Goal: Task Accomplishment & Management: Manage account settings

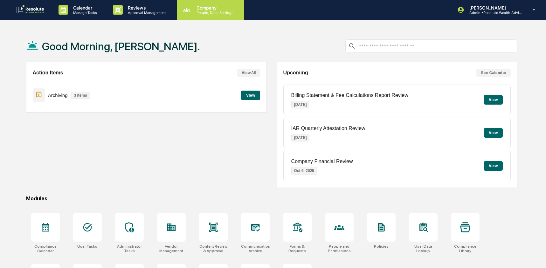
click at [215, 8] on p "Company" at bounding box center [214, 7] width 45 height 5
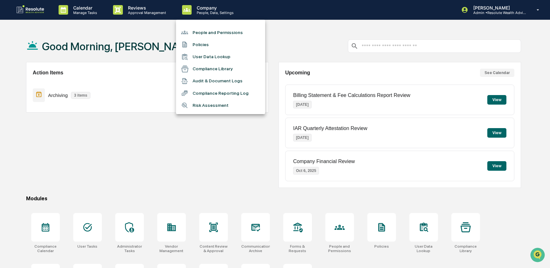
click at [221, 83] on li "Audit & Document Logs" at bounding box center [220, 81] width 89 height 12
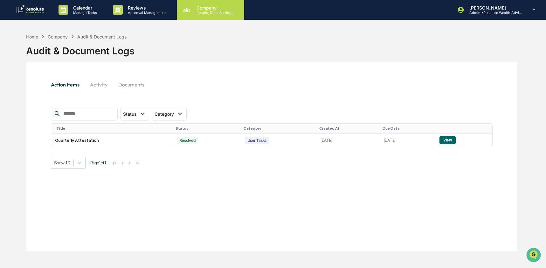
click at [192, 12] on p "People, Data, Settings" at bounding box center [214, 12] width 45 height 4
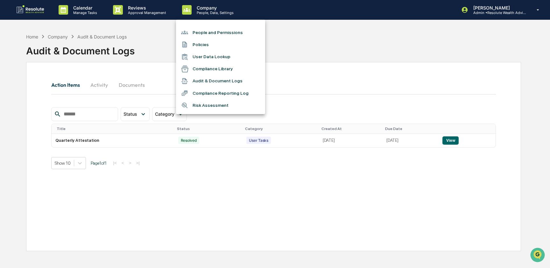
click at [206, 57] on li "User Data Lookup" at bounding box center [220, 57] width 89 height 12
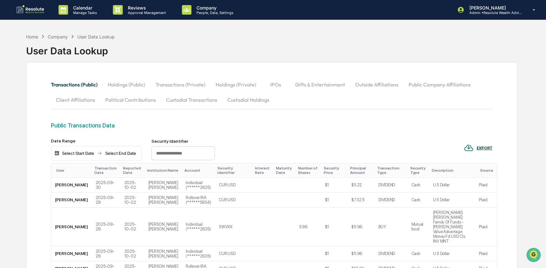
click at [121, 84] on button "Holdings (Public)" at bounding box center [127, 84] width 48 height 15
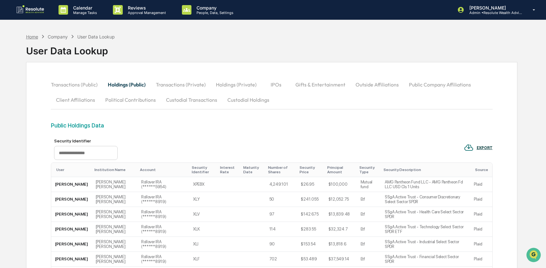
click at [29, 35] on div "Home" at bounding box center [32, 36] width 12 height 5
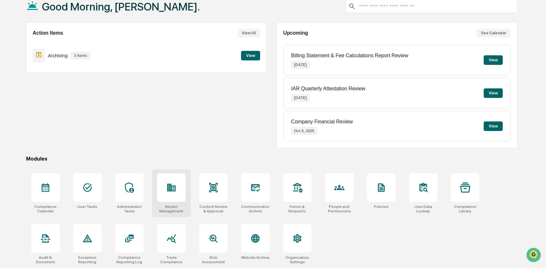
scroll to position [41, 0]
click at [85, 193] on div at bounding box center [87, 187] width 29 height 29
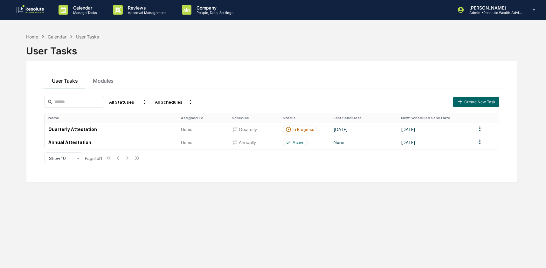
click at [38, 37] on div "Home" at bounding box center [32, 36] width 12 height 5
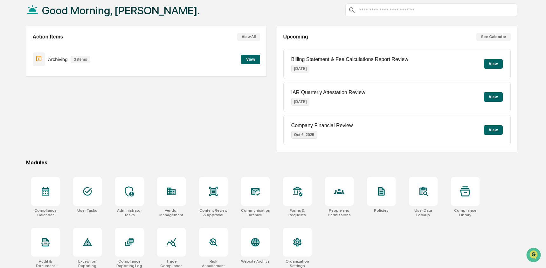
scroll to position [41, 0]
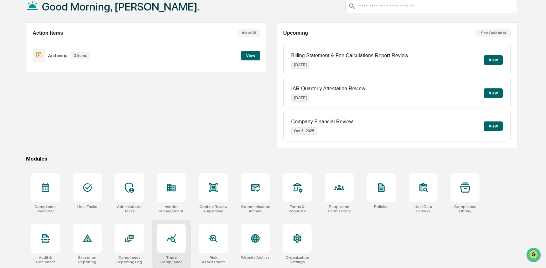
click at [168, 247] on div at bounding box center [171, 238] width 29 height 29
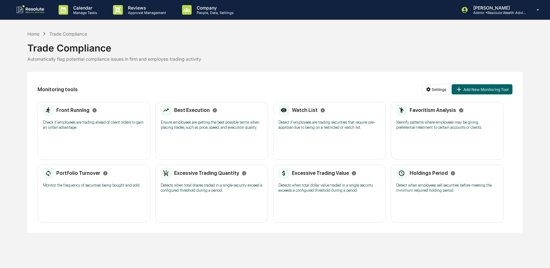
click at [317, 129] on p "Detect if employees are trading securities that require pre-approval due to bei…" at bounding box center [329, 125] width 102 height 10
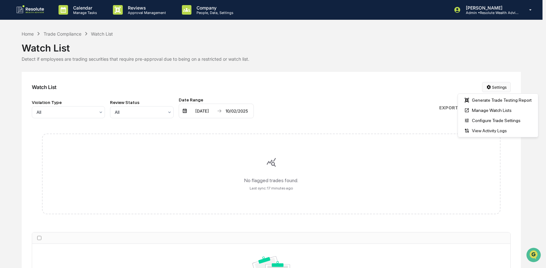
click at [499, 89] on html "Calendar Manage Tasks Reviews Approval Management Company People, Data, Setting…" at bounding box center [273, 134] width 546 height 268
click at [498, 112] on div "Manage Watch Lists" at bounding box center [498, 110] width 78 height 10
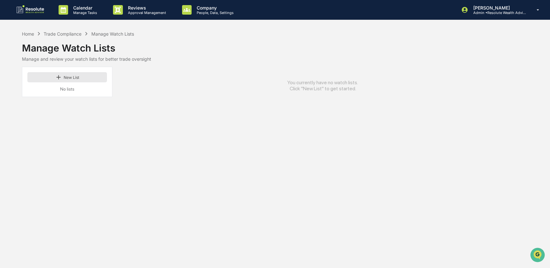
click at [55, 76] on button "New List" at bounding box center [67, 77] width 80 height 10
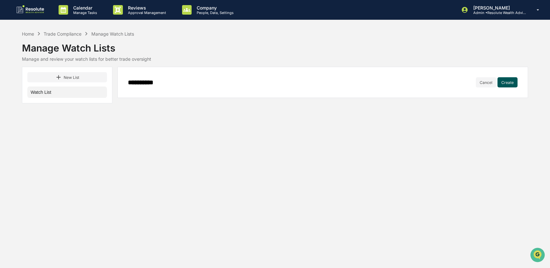
type input "**********"
click at [513, 84] on button "Create" at bounding box center [507, 82] width 20 height 10
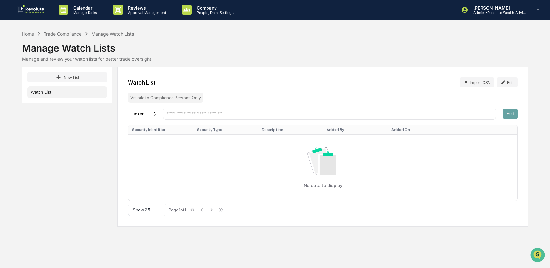
click at [30, 35] on div "Home" at bounding box center [28, 33] width 12 height 5
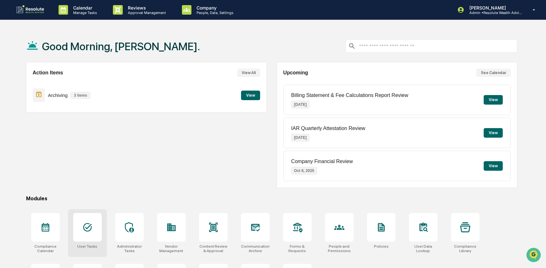
click at [87, 223] on icon at bounding box center [87, 227] width 10 height 10
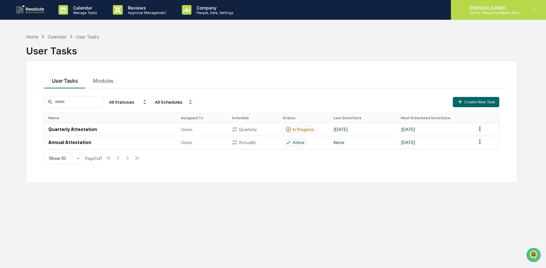
click at [494, 17] on div "Ashley Craddock Admin • Resolute Wealth Advisor" at bounding box center [498, 10] width 95 height 20
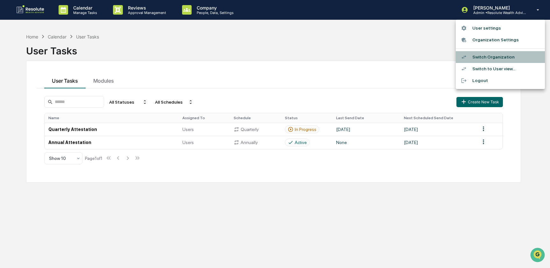
click at [479, 57] on li "Switch Organization" at bounding box center [500, 57] width 89 height 12
